Goal: Information Seeking & Learning: Learn about a topic

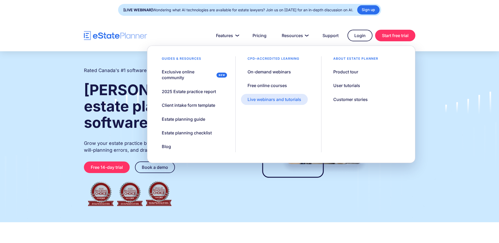
click at [275, 101] on div "Live webinars and tutorials" at bounding box center [274, 99] width 54 height 6
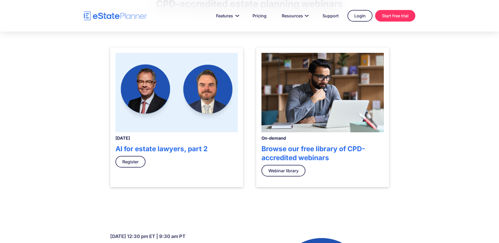
scroll to position [158, 0]
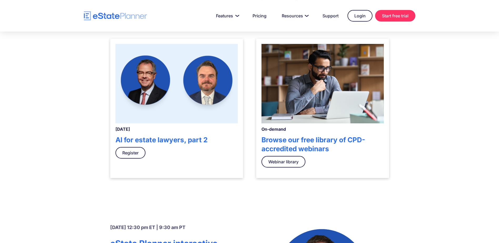
click at [184, 141] on strong "AI for estate lawyers, part 2" at bounding box center [161, 140] width 92 height 8
click at [172, 90] on img at bounding box center [176, 83] width 122 height 79
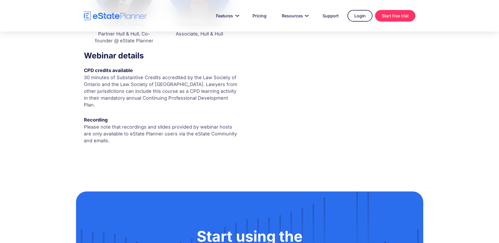
scroll to position [184, 0]
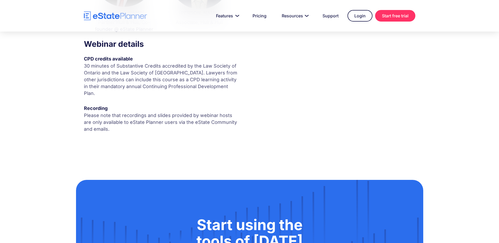
click at [147, 68] on p "30 minutes of Substantive Credits accredited by the Law Society of Ontario and …" at bounding box center [162, 80] width 156 height 34
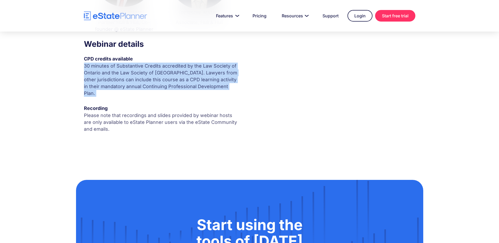
click at [147, 68] on p "30 minutes of Substantive Credits accredited by the Law Society of Ontario and …" at bounding box center [162, 80] width 156 height 34
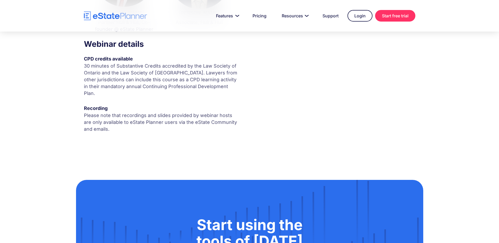
drag, startPoint x: 147, startPoint y: 68, endPoint x: 149, endPoint y: 107, distance: 38.9
click at [149, 112] on p "Please note that recordings and slides provided by webinar hosts are only avail…" at bounding box center [162, 122] width 156 height 21
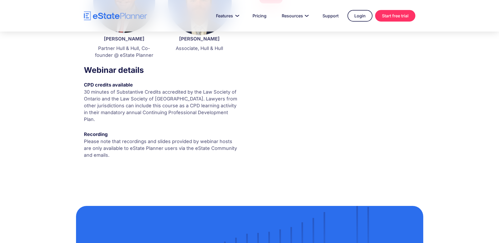
scroll to position [158, 0]
